Goal: Task Accomplishment & Management: Complete application form

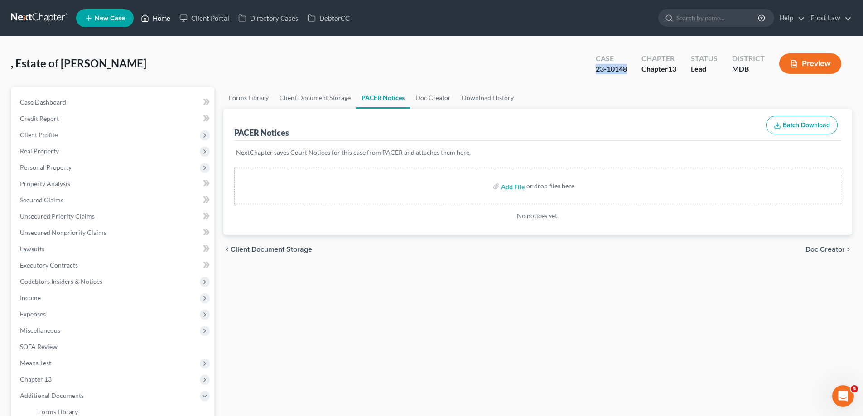
click at [147, 14] on icon at bounding box center [145, 18] width 8 height 11
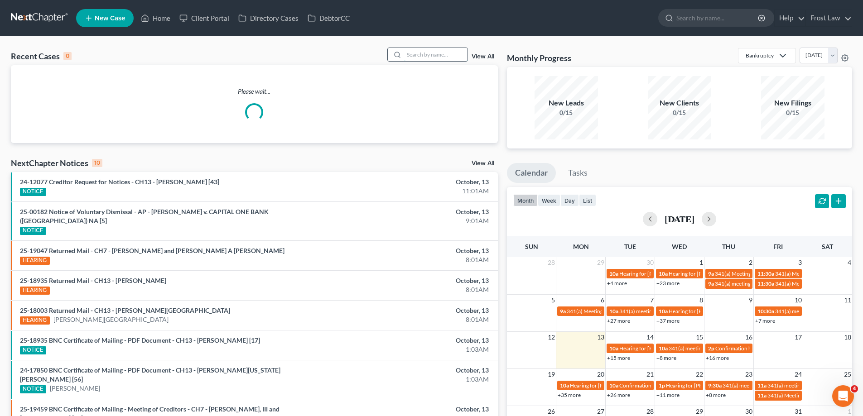
click at [439, 59] on input "search" at bounding box center [435, 54] width 63 height 13
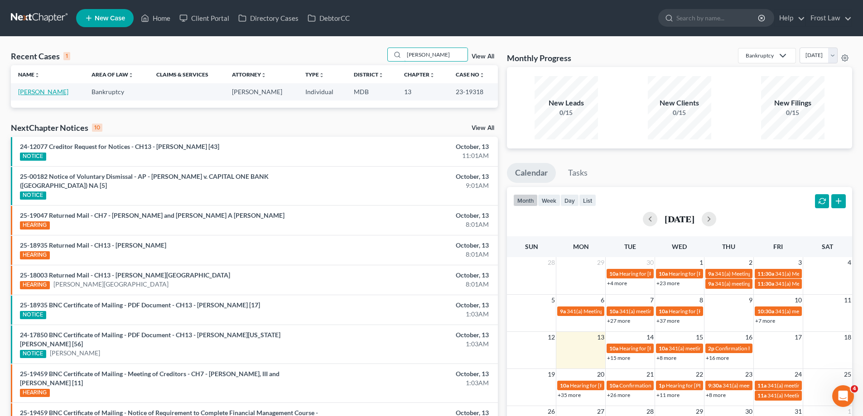
type input "[PERSON_NAME]"
click at [46, 90] on link "[PERSON_NAME]" at bounding box center [43, 92] width 50 height 8
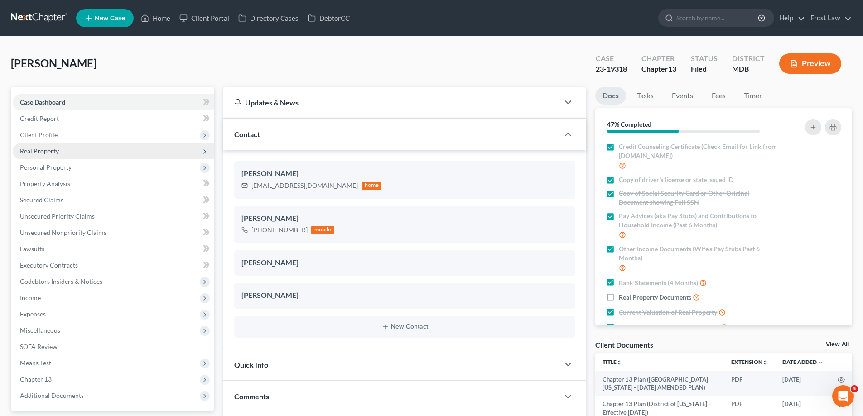
drag, startPoint x: 58, startPoint y: 134, endPoint x: 70, endPoint y: 152, distance: 22.0
click at [58, 134] on span "Client Profile" at bounding box center [114, 135] width 202 height 16
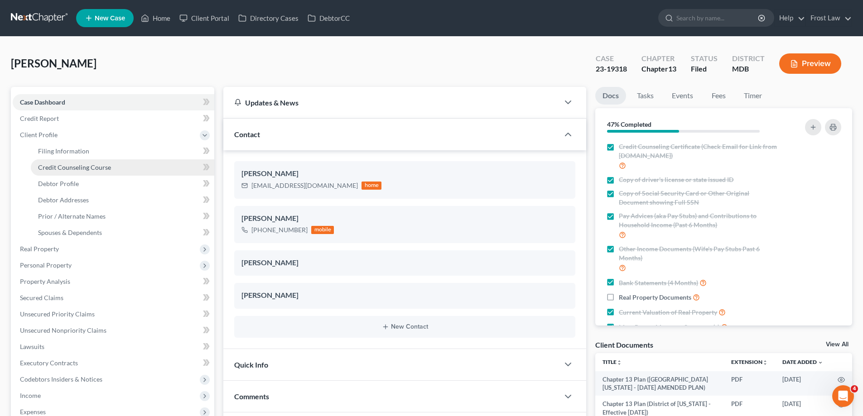
scroll to position [13, 0]
click at [73, 150] on span "Filing Information" at bounding box center [63, 151] width 51 height 8
select select "1"
select select "0"
select select "3"
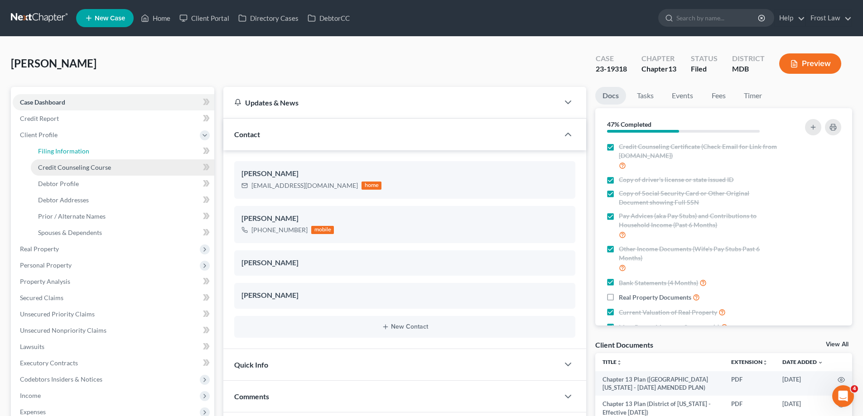
select select "38"
select select "0"
select select "21"
